Goal: Task Accomplishment & Management: Use online tool/utility

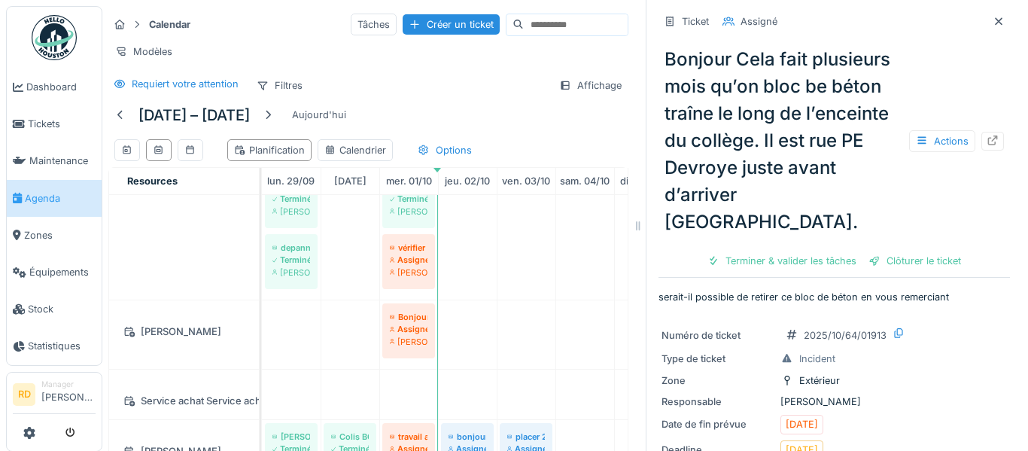
scroll to position [1121, 0]
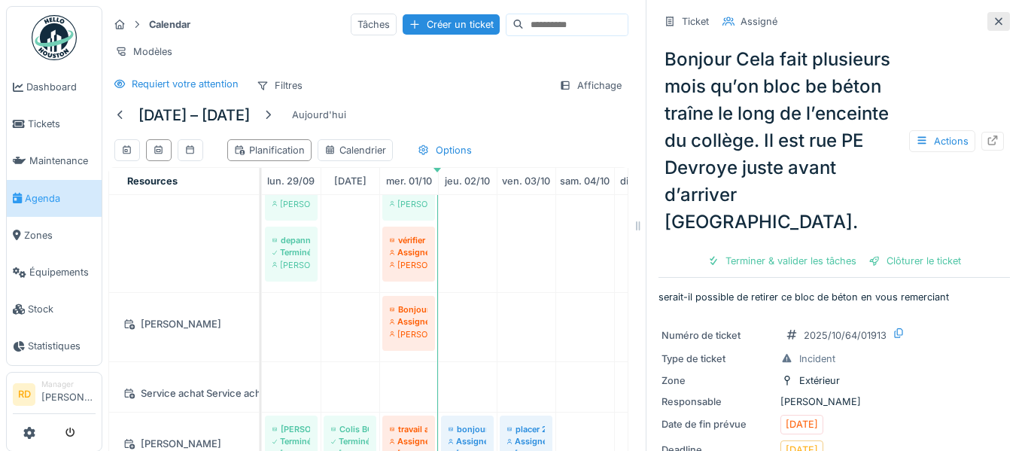
click at [996, 20] on icon at bounding box center [999, 22] width 12 height 10
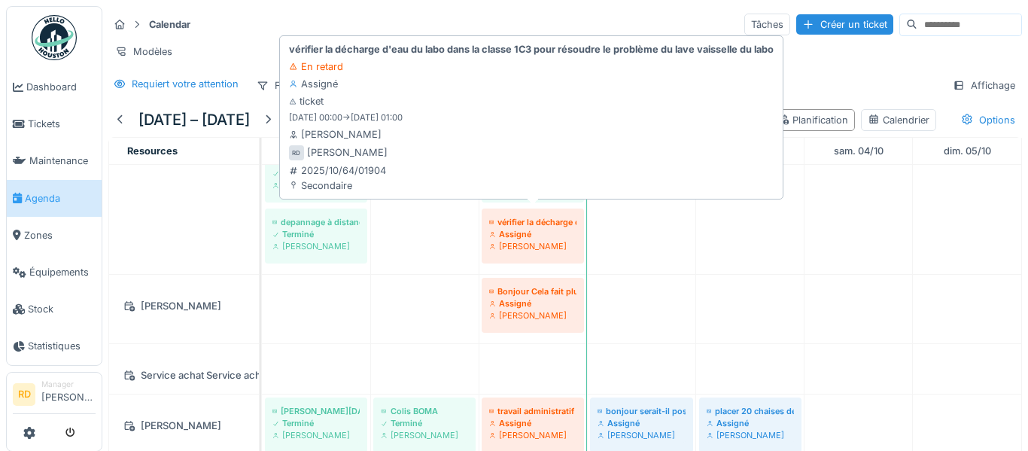
scroll to position [1104, 0]
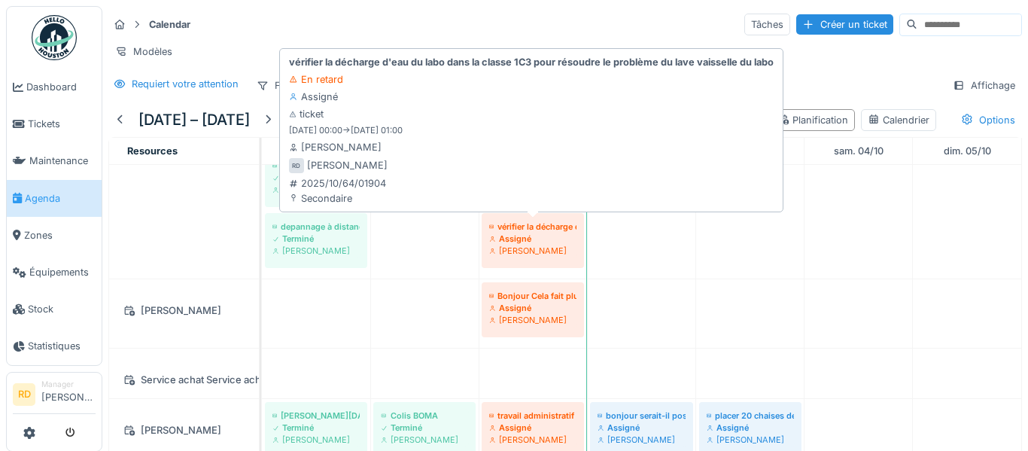
click at [529, 246] on div "[PERSON_NAME]" at bounding box center [532, 251] width 87 height 12
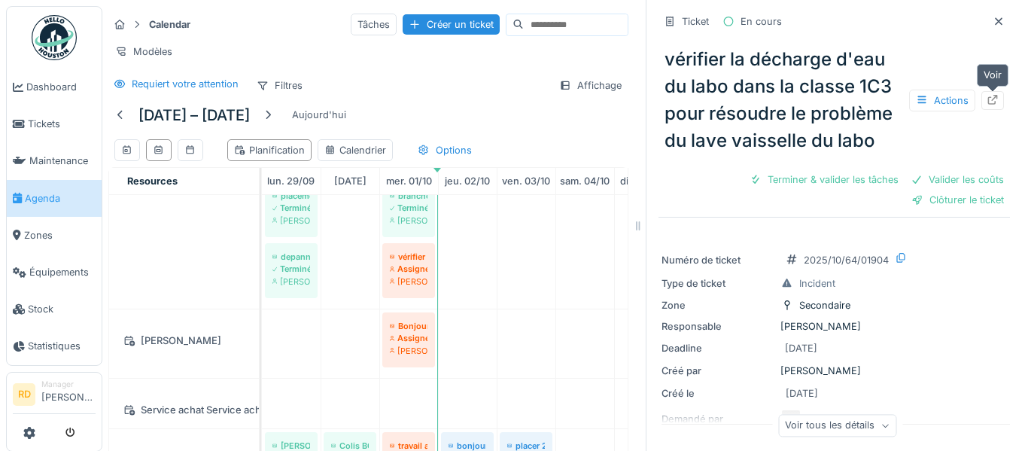
click at [994, 100] on icon at bounding box center [993, 100] width 12 height 10
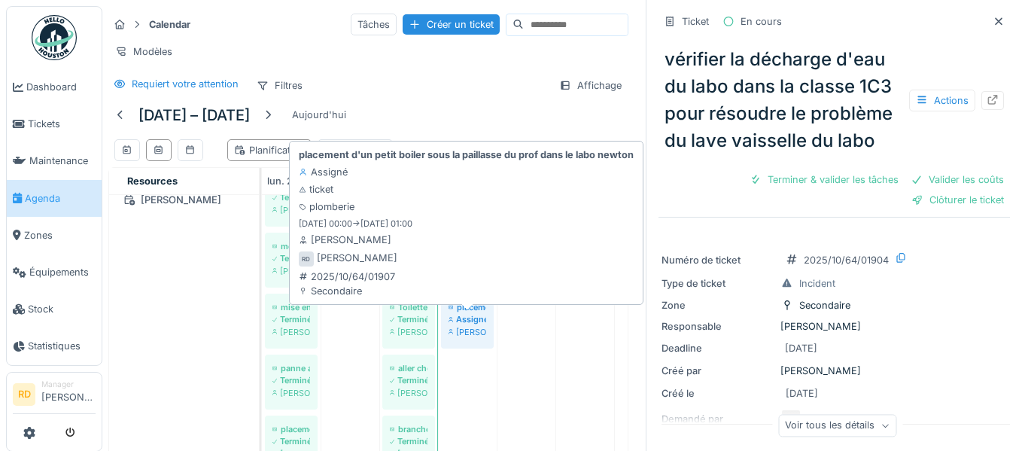
scroll to position [845, 0]
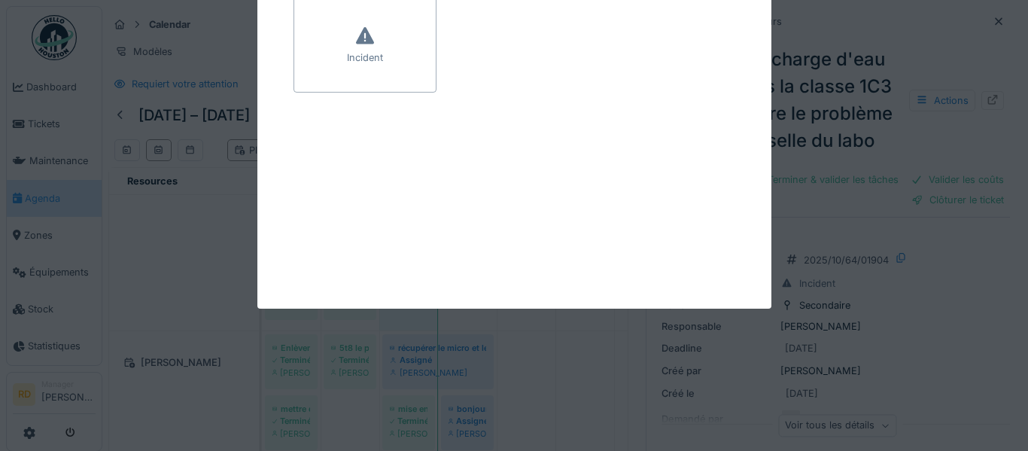
click at [423, 348] on div "Ouvrir nouveau ticket Incident Annuler Calendar Tâches Créer un ticket Modèles …" at bounding box center [565, 225] width 926 height 451
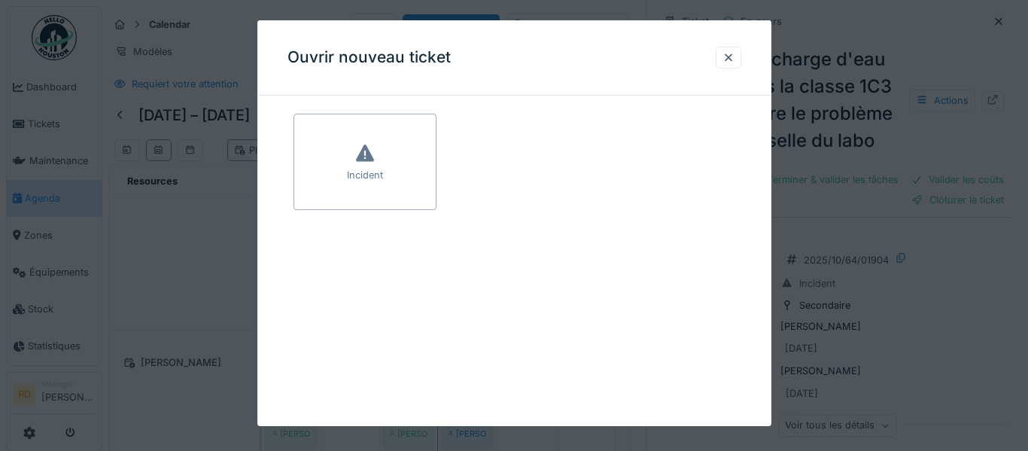
click at [726, 63] on div at bounding box center [729, 57] width 12 height 14
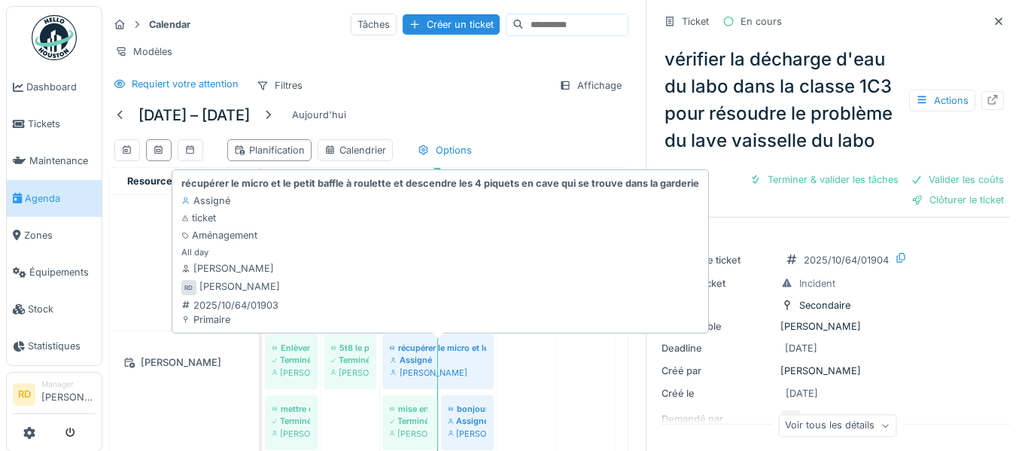
click at [427, 367] on div "[PERSON_NAME]" at bounding box center [438, 373] width 96 height 12
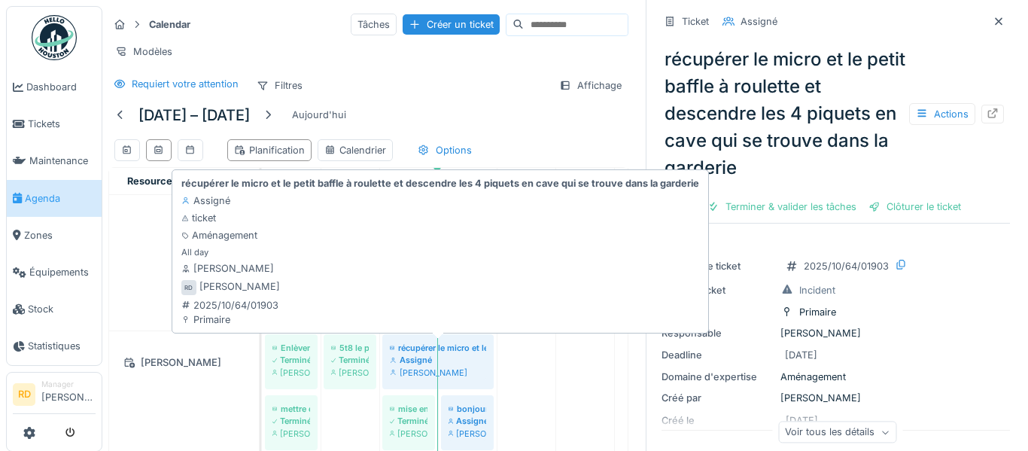
click at [464, 360] on div "Assigné" at bounding box center [438, 360] width 96 height 12
click at [467, 367] on div "[PERSON_NAME]" at bounding box center [438, 373] width 96 height 12
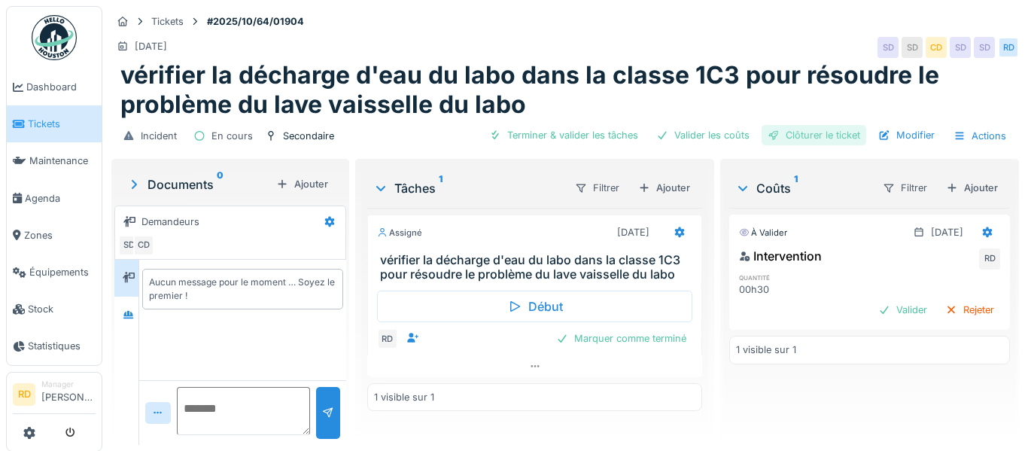
click at [800, 137] on div "Clôturer le ticket" at bounding box center [814, 135] width 105 height 20
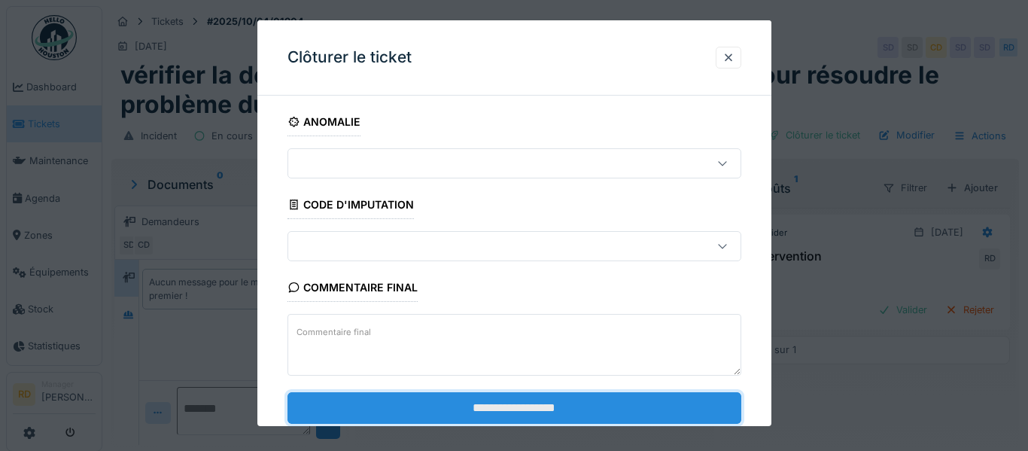
click at [553, 408] on input "**********" at bounding box center [515, 407] width 454 height 32
